Goal: Task Accomplishment & Management: Complete application form

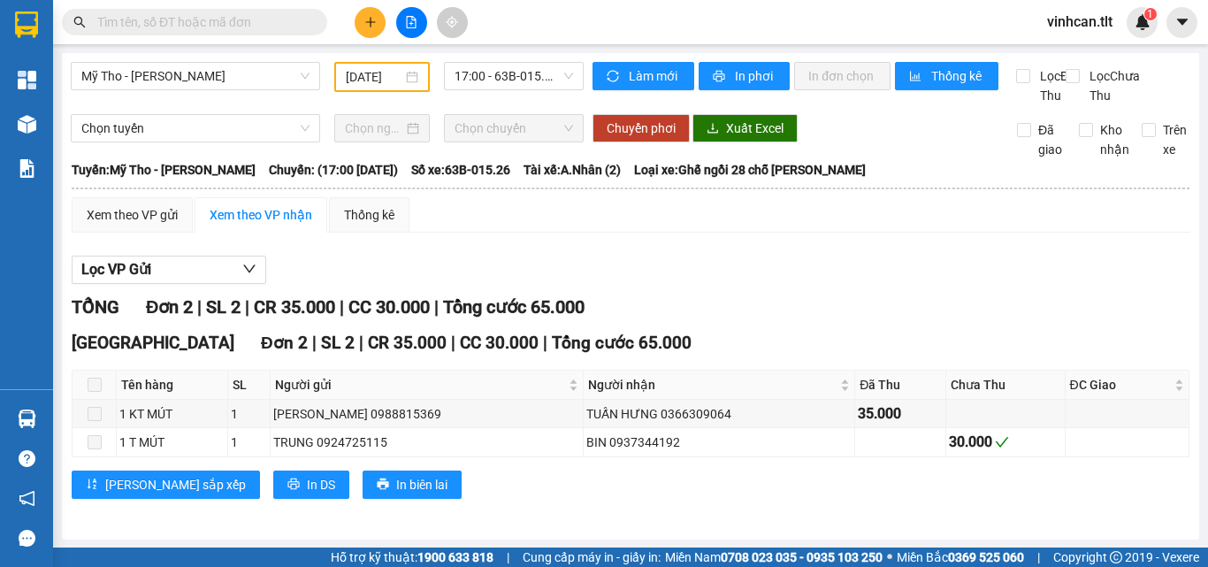
click at [219, 14] on input "text" at bounding box center [201, 21] width 209 height 19
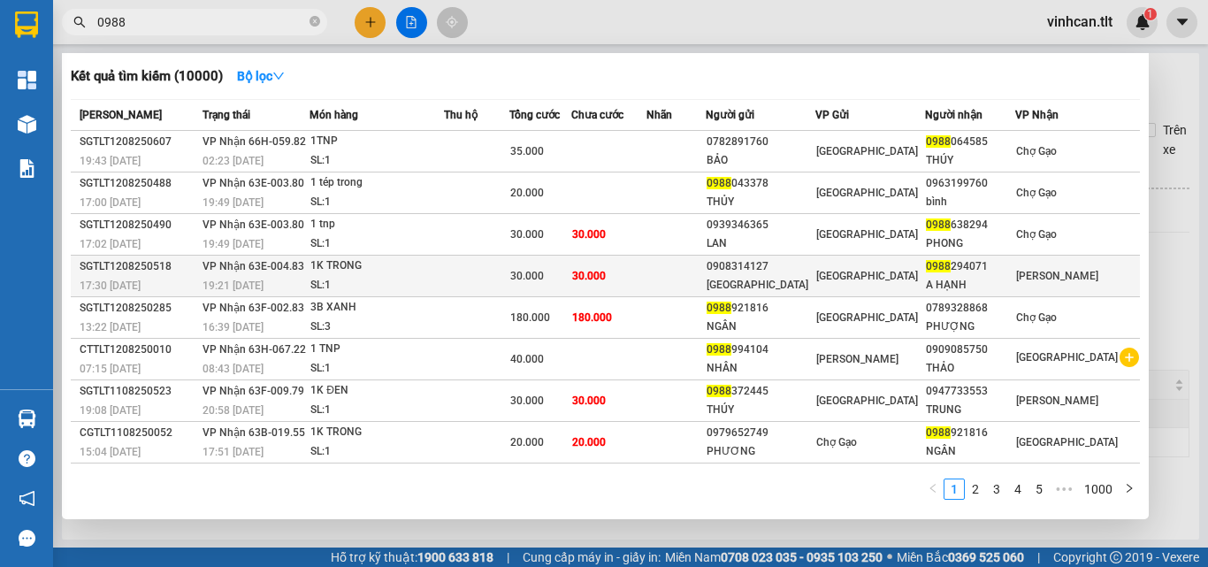
type input "0988"
click at [799, 267] on div "0908314127" at bounding box center [761, 266] width 108 height 19
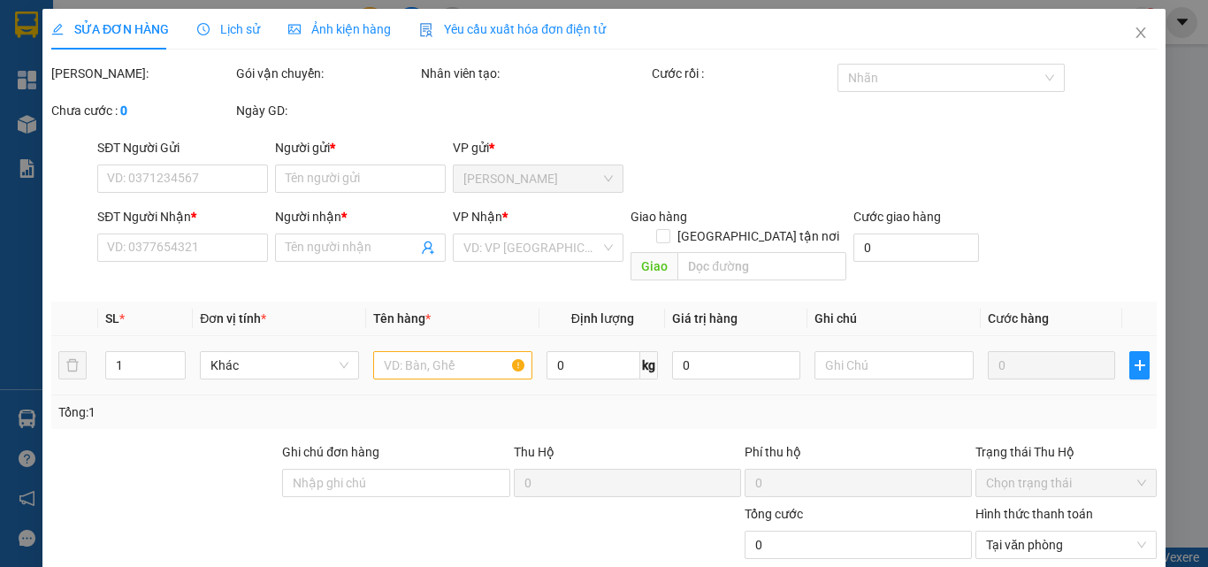
type input "0908314127"
type input "[GEOGRAPHIC_DATA]"
type input "0988294071"
type input "A HẠNH"
type input "30.000"
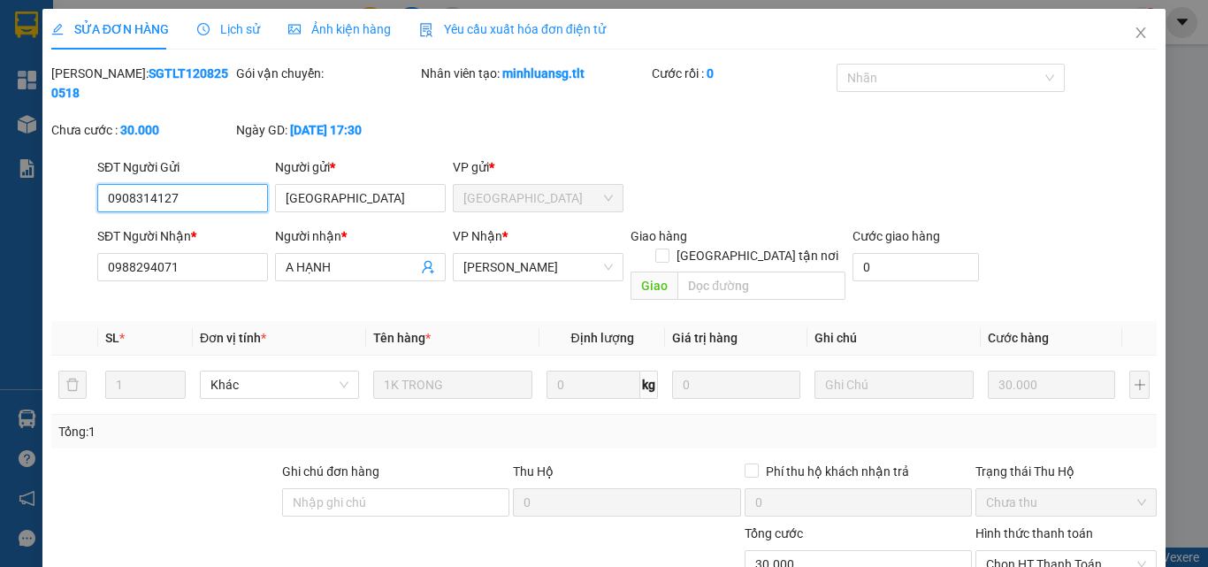
scroll to position [86, 0]
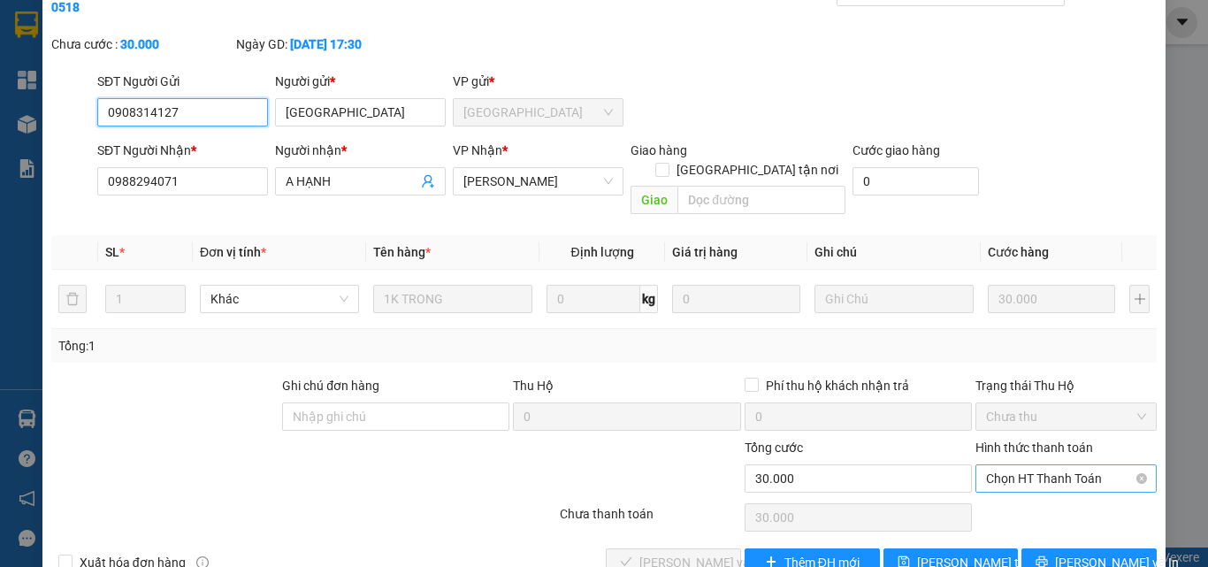
click at [1018, 465] on span "Chọn HT Thanh Toán" at bounding box center [1066, 478] width 160 height 27
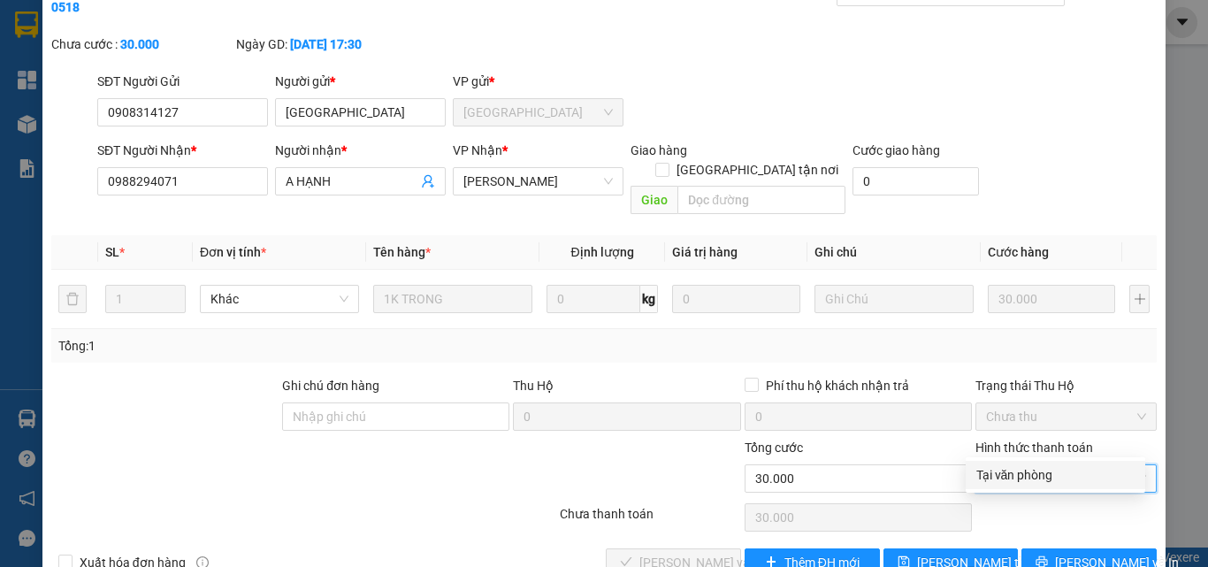
click at [1022, 476] on div "Tại văn phòng" at bounding box center [1056, 474] width 158 height 19
type input "0"
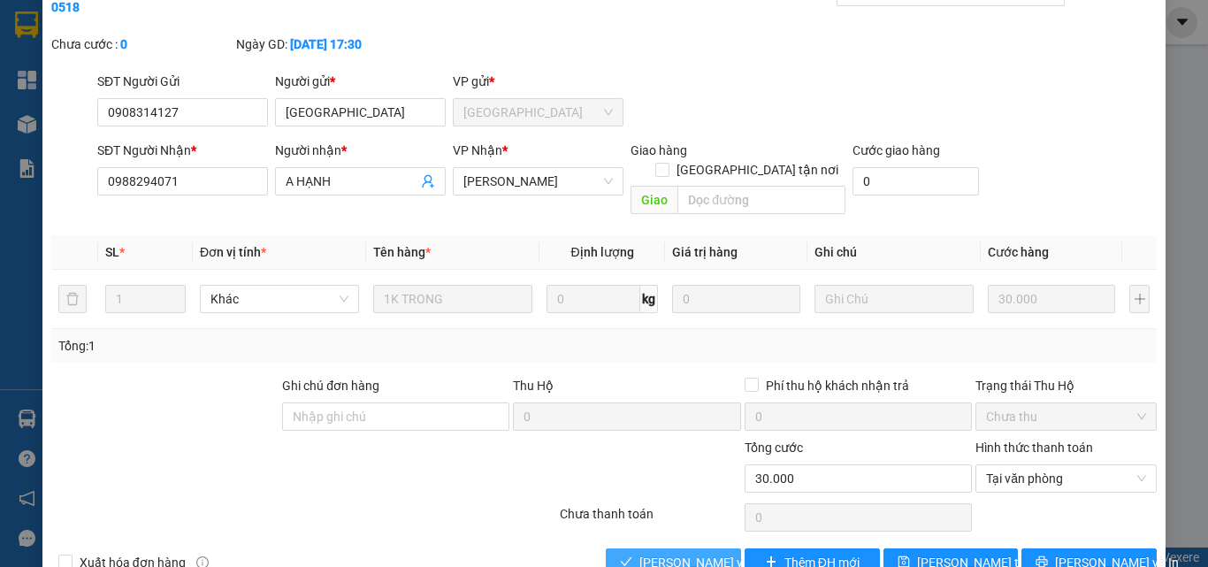
click at [709, 553] on span "[PERSON_NAME] và Giao hàng" at bounding box center [725, 562] width 170 height 19
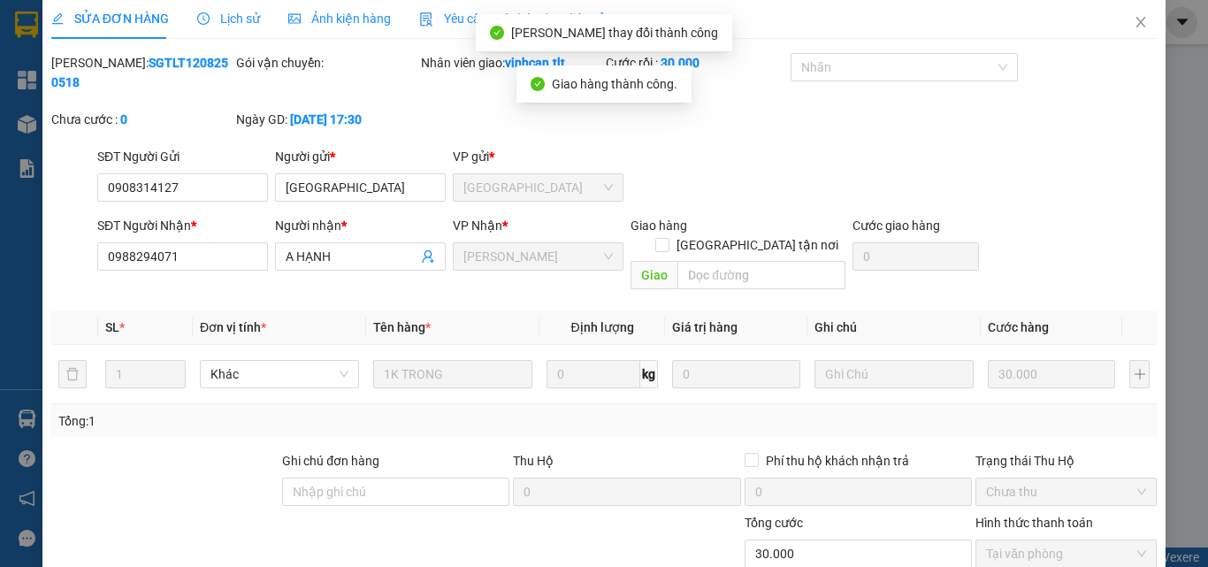
scroll to position [0, 0]
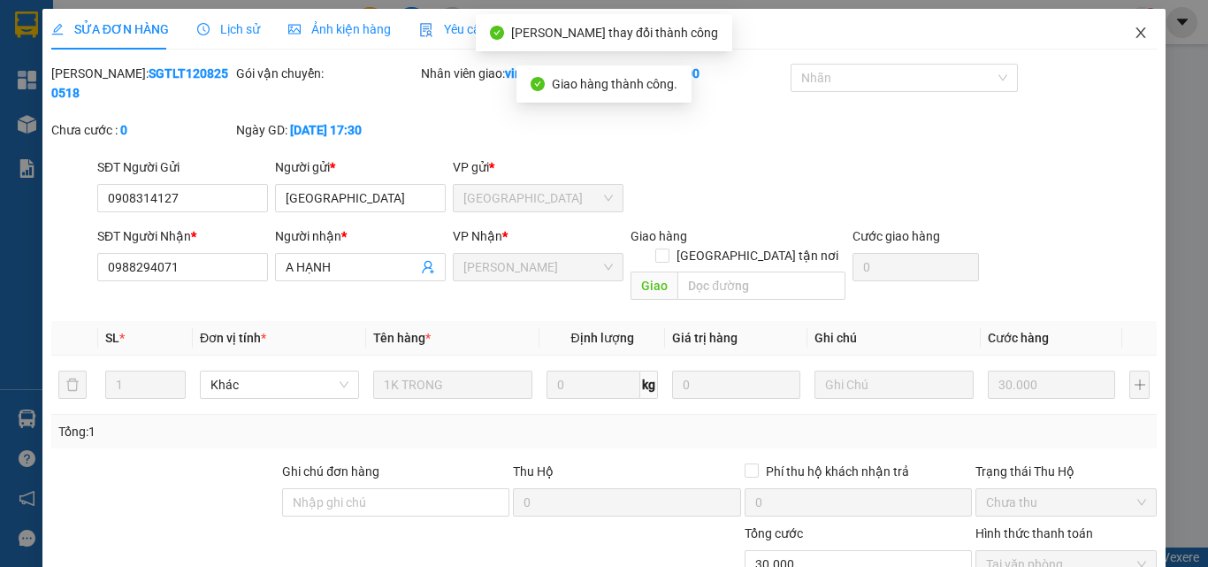
click at [1137, 34] on icon "close" at bounding box center [1142, 32] width 10 height 11
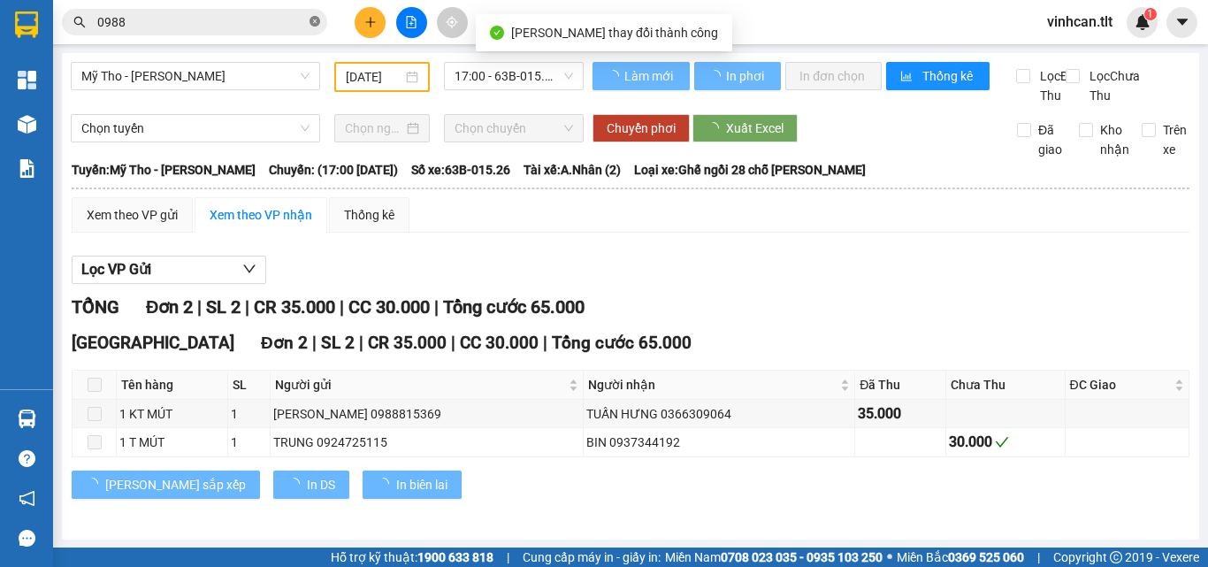
drag, startPoint x: 315, startPoint y: 22, endPoint x: 295, endPoint y: 33, distance: 22.9
click at [314, 22] on icon "close-circle" at bounding box center [315, 21] width 11 height 11
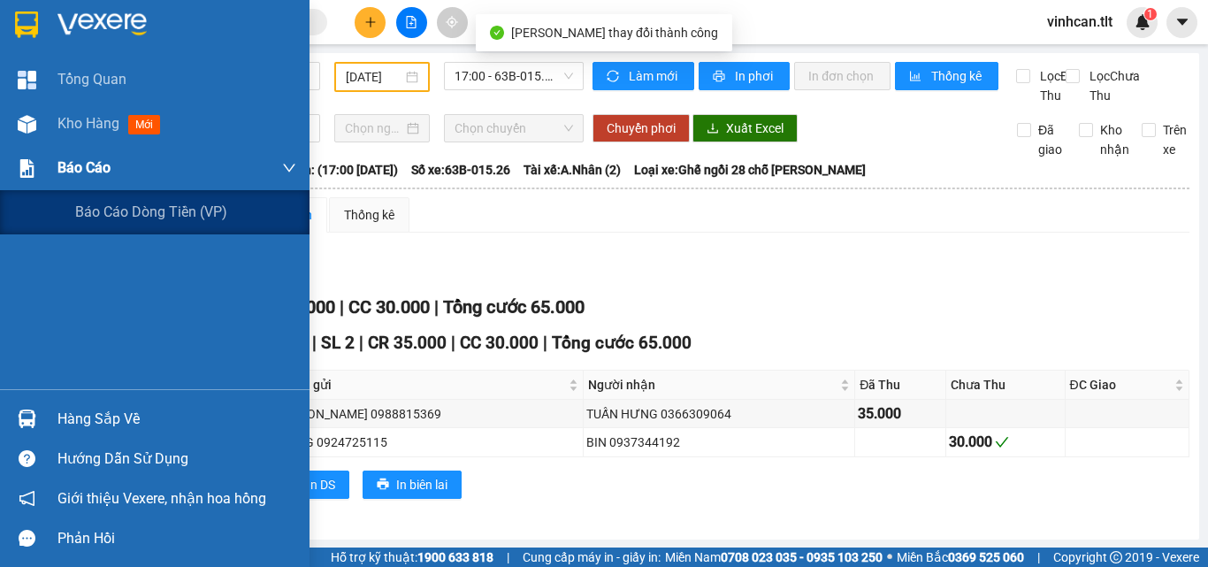
drag, startPoint x: 73, startPoint y: 166, endPoint x: 91, endPoint y: 179, distance: 22.3
click at [78, 170] on span "Báo cáo" at bounding box center [84, 168] width 53 height 22
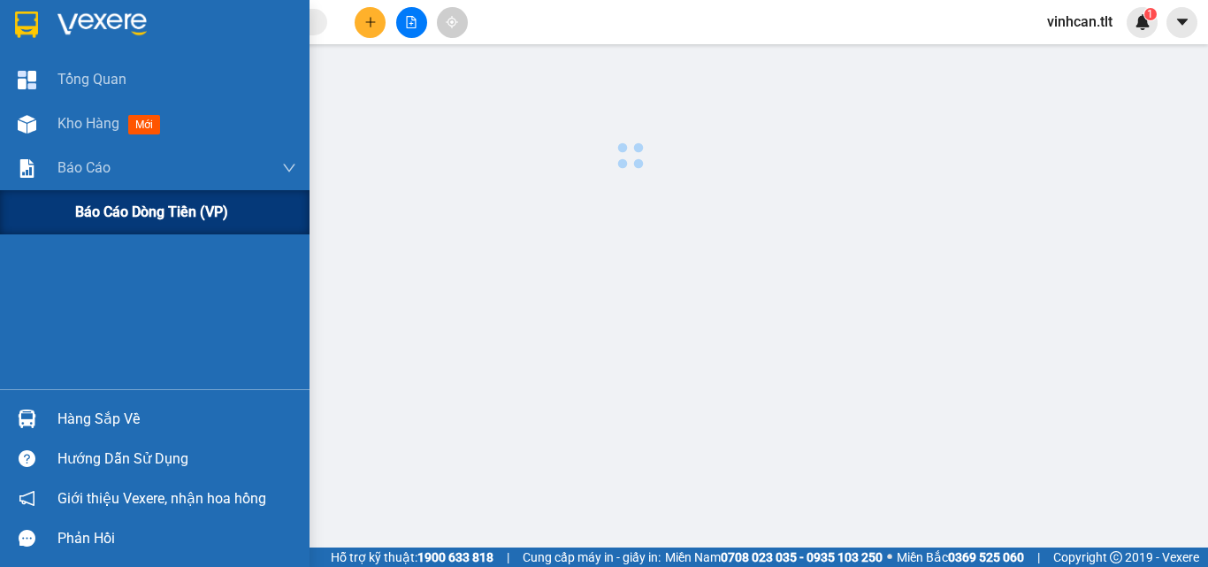
click at [143, 220] on span "Báo cáo dòng tiền (VP)" at bounding box center [151, 212] width 153 height 22
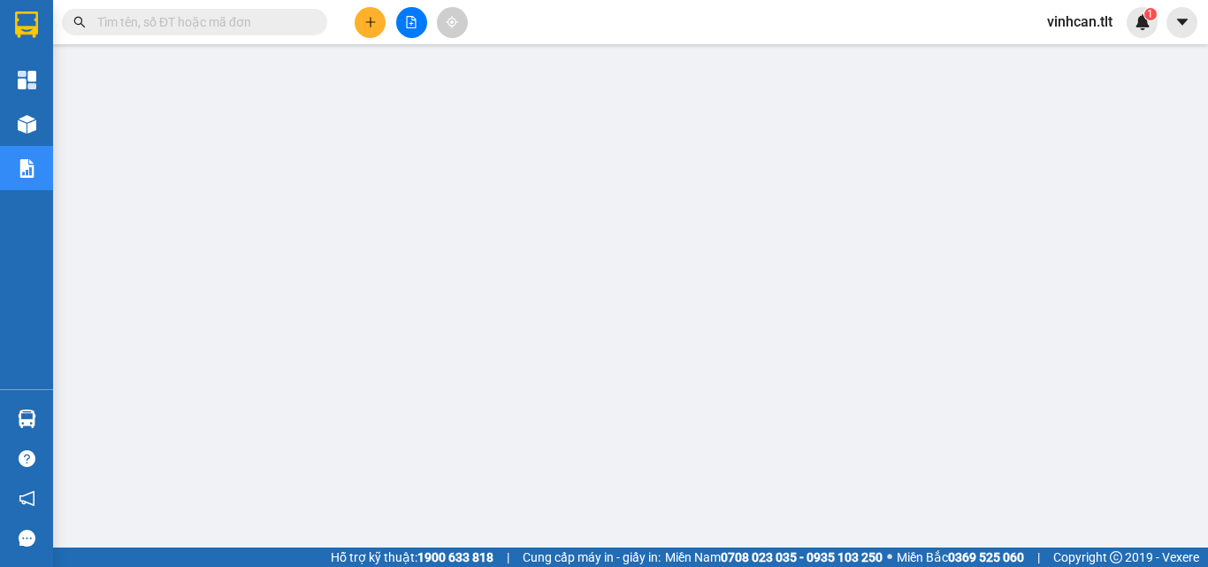
click at [230, 14] on input "text" at bounding box center [201, 21] width 209 height 19
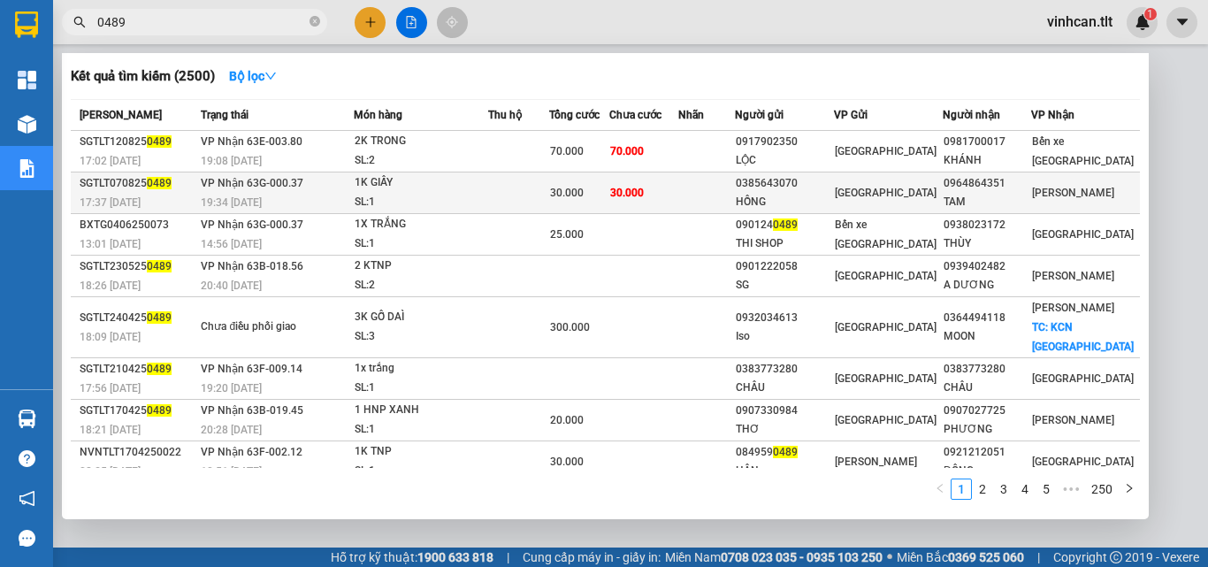
type input "0489"
click at [802, 185] on div "0385643070" at bounding box center [784, 183] width 97 height 19
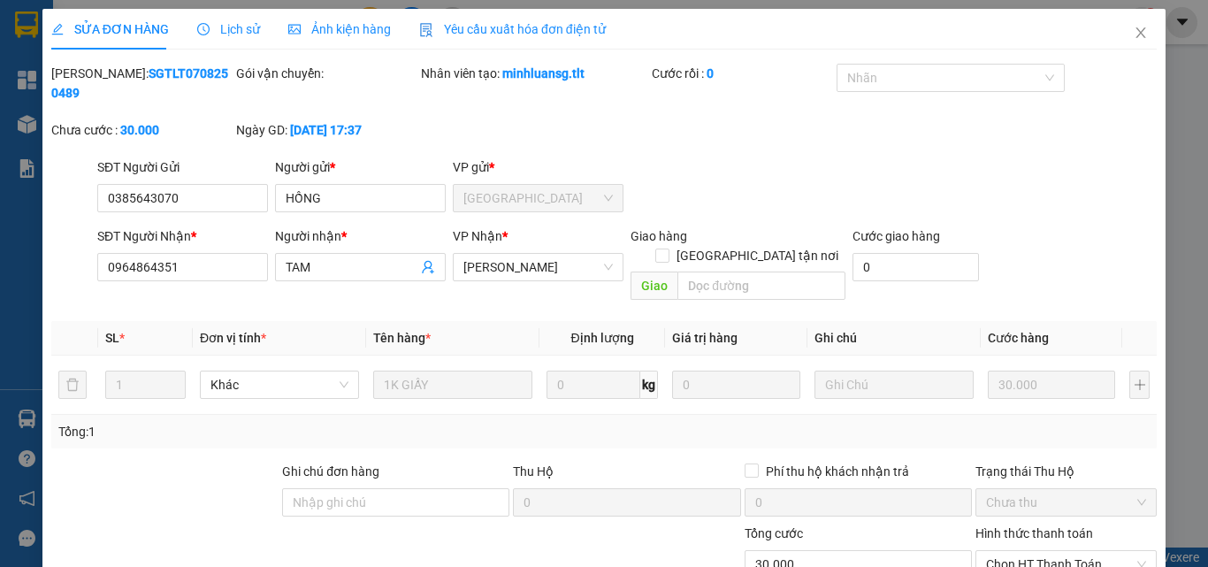
type input "0385643070"
type input "HỒNG"
type input "0964864351"
type input "TAM"
type input "30.000"
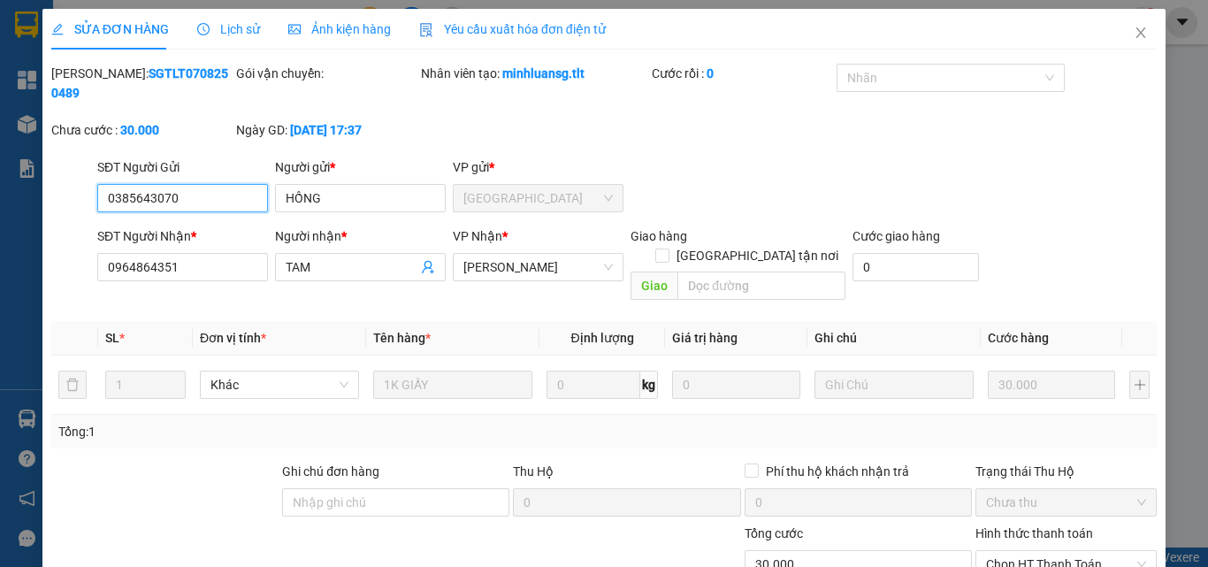
scroll to position [82, 0]
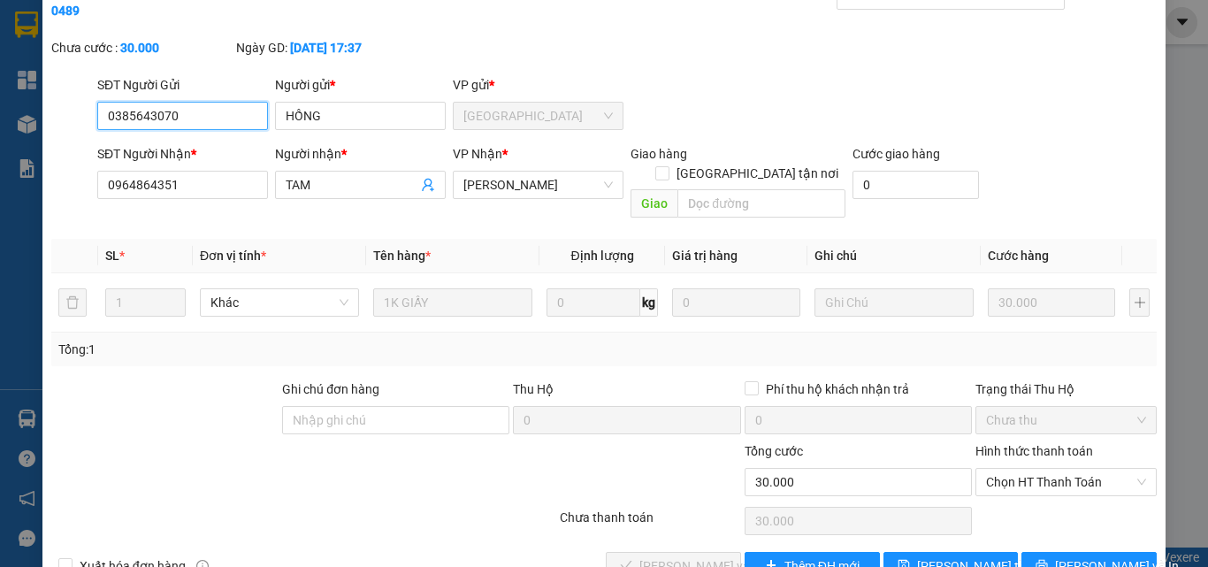
drag, startPoint x: 990, startPoint y: 440, endPoint x: 1002, endPoint y: 458, distance: 22.3
click at [993, 469] on span "Chọn HT Thanh Toán" at bounding box center [1066, 482] width 160 height 27
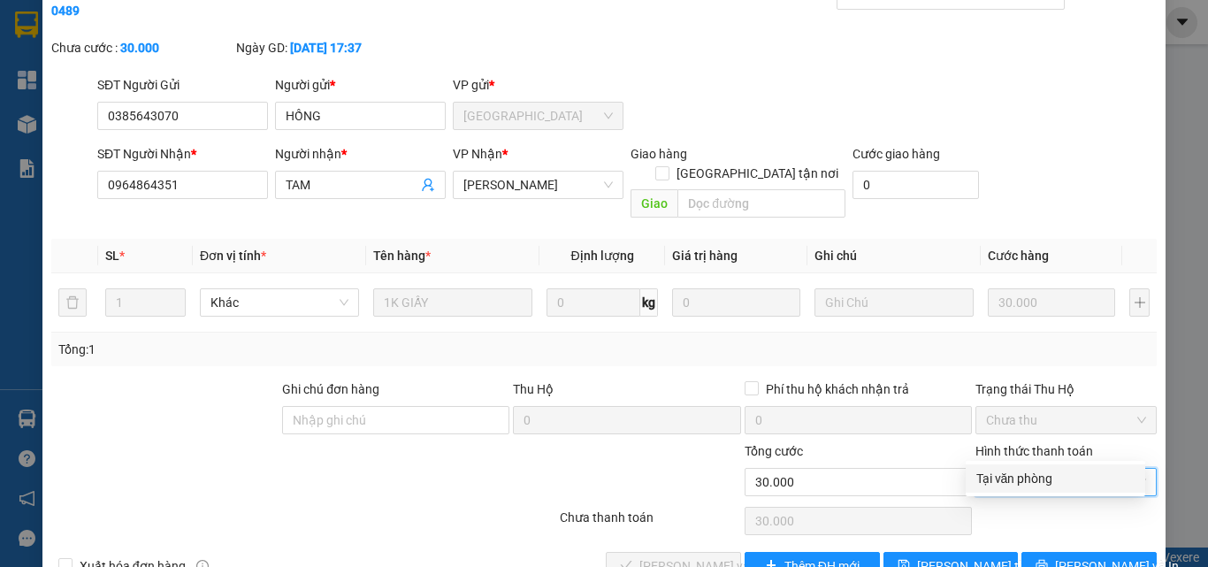
drag, startPoint x: 1008, startPoint y: 479, endPoint x: 991, endPoint y: 482, distance: 17.0
click at [1007, 479] on div "Tại văn phòng" at bounding box center [1056, 478] width 158 height 19
type input "0"
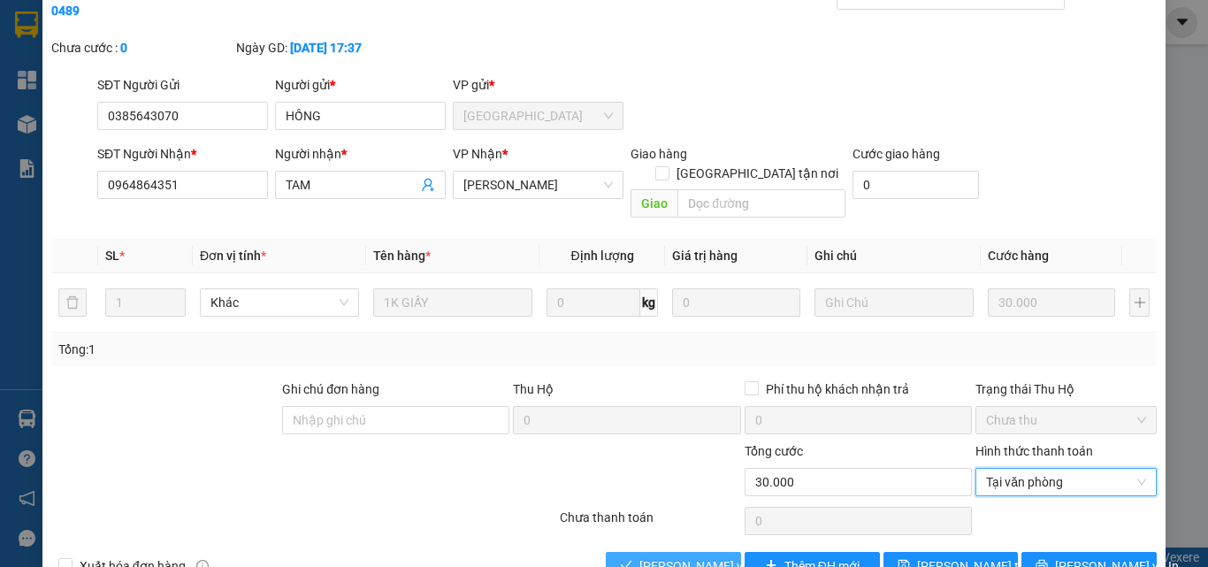
drag, startPoint x: 678, startPoint y: 529, endPoint x: 678, endPoint y: 506, distance: 23.0
click at [678, 556] on span "[PERSON_NAME] và Giao hàng" at bounding box center [725, 565] width 170 height 19
